Goal: Task Accomplishment & Management: Use online tool/utility

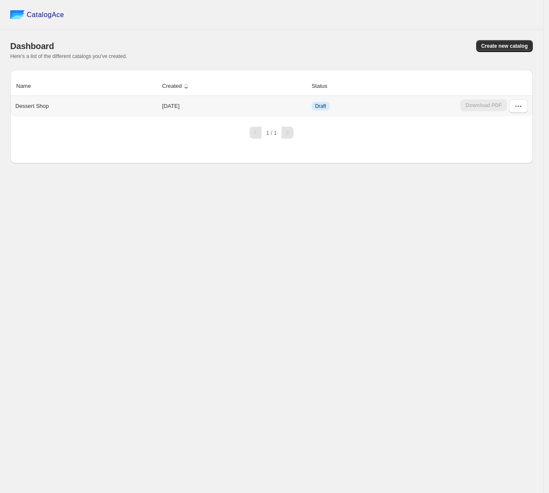
click at [23, 107] on p "Dessert Shop" at bounding box center [32, 106] width 34 height 9
click at [315, 106] on span "Draft" at bounding box center [321, 106] width 18 height 9
click at [517, 110] on icon "button" at bounding box center [518, 106] width 9 height 9
click at [516, 167] on span "Edit" at bounding box center [519, 169] width 44 height 9
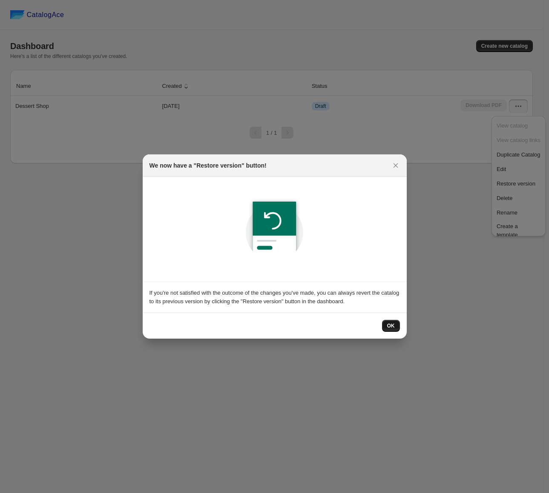
click at [393, 324] on span "OK" at bounding box center [391, 325] width 8 height 7
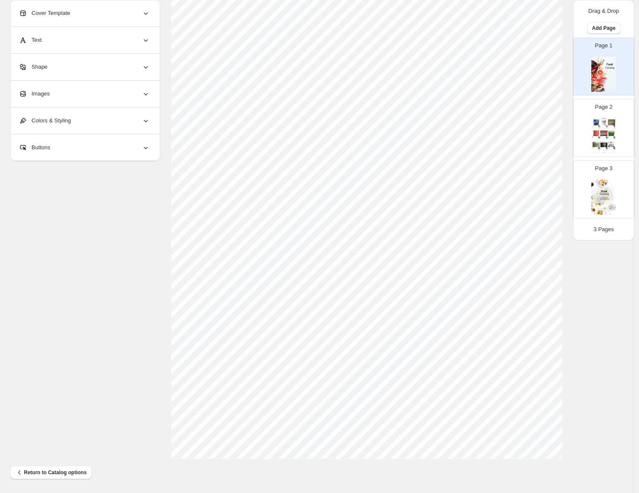
scroll to position [125, 0]
click at [549, 125] on img at bounding box center [603, 122] width 7 height 6
type input "*"
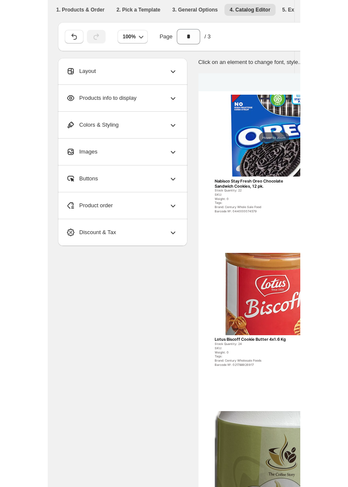
scroll to position [0, 18]
